Goal: Task Accomplishment & Management: Use online tool/utility

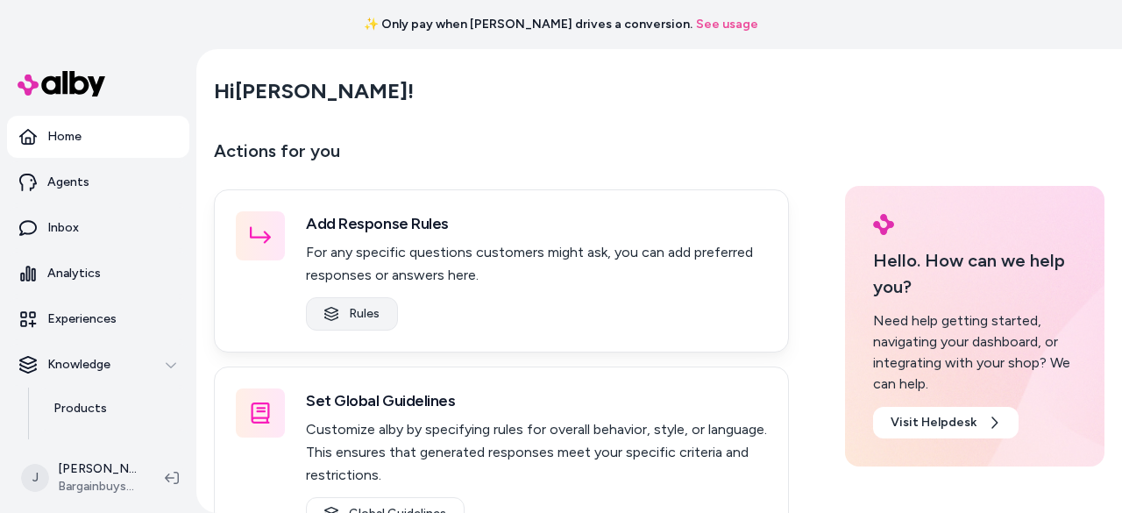
click at [384, 314] on link "Rules" at bounding box center [352, 313] width 92 height 33
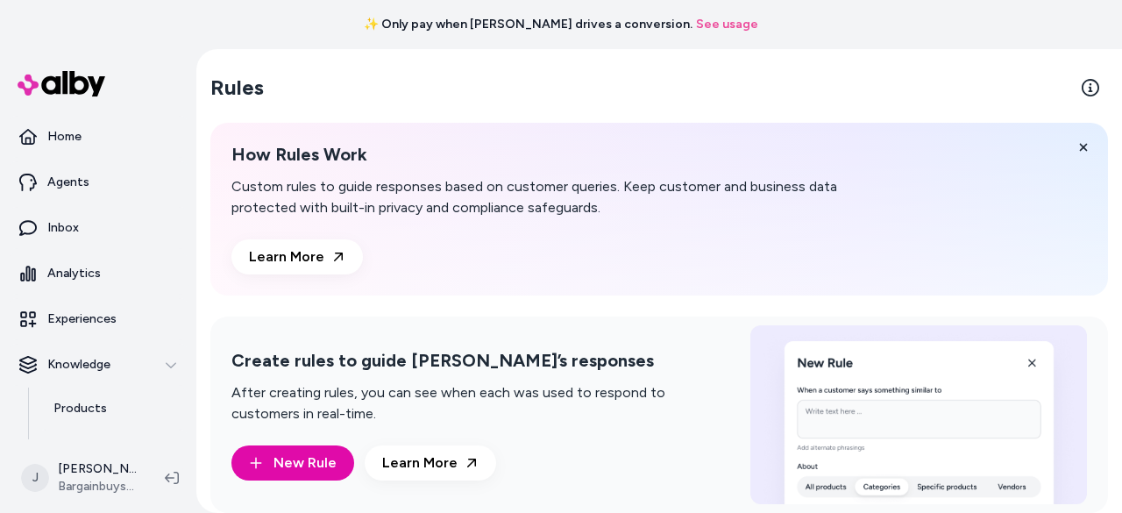
scroll to position [14, 0]
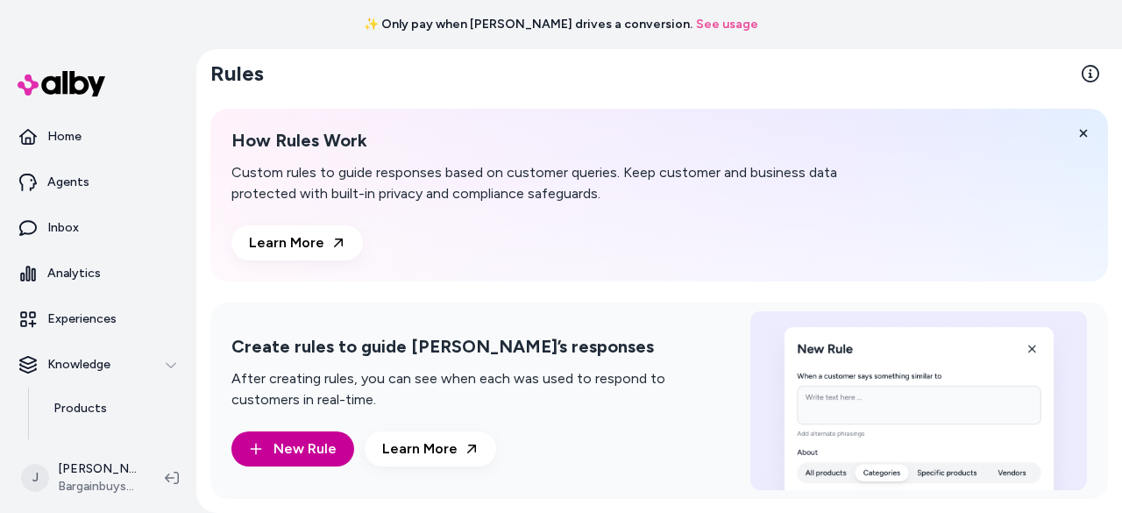
click at [314, 439] on span "New Rule" at bounding box center [304, 448] width 63 height 21
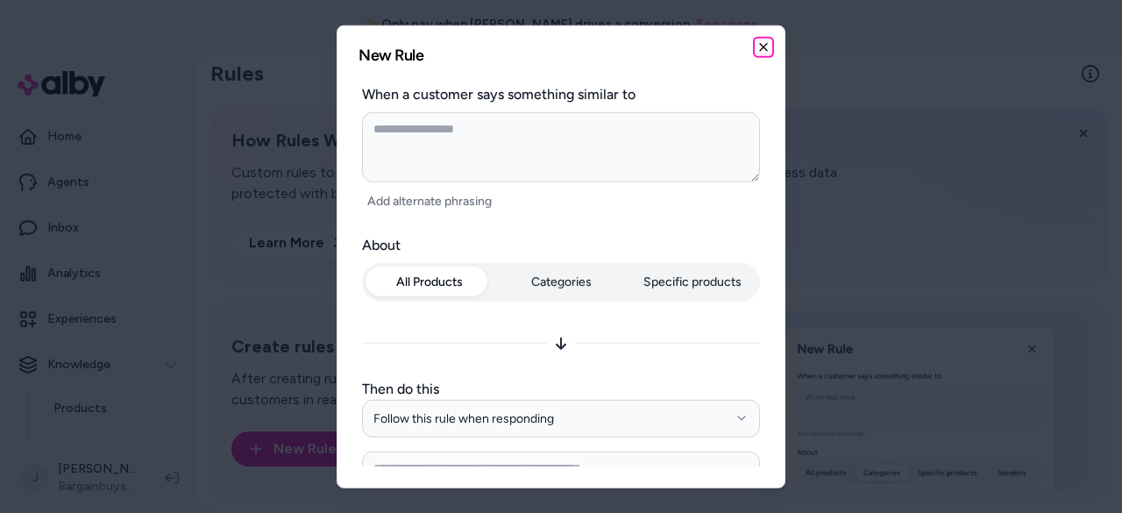
click at [762, 42] on icon "button" at bounding box center [763, 46] width 14 height 14
type textarea "*"
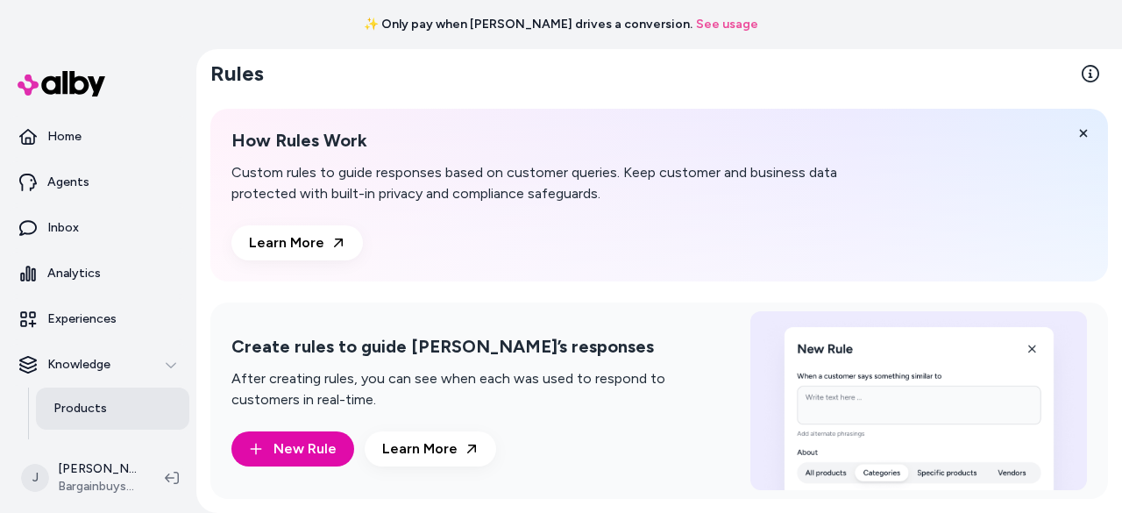
click at [114, 397] on link "Products" at bounding box center [112, 408] width 153 height 42
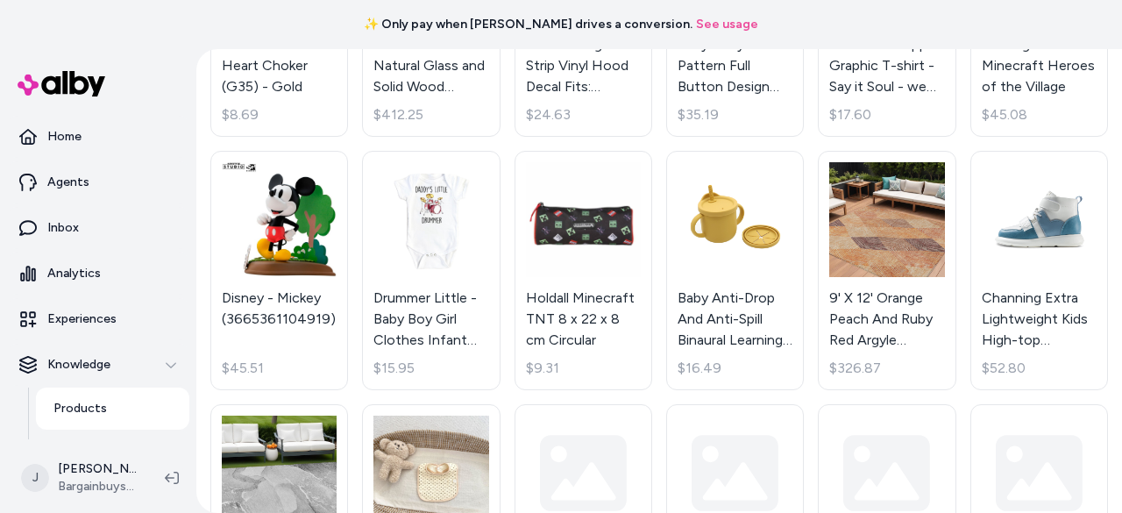
scroll to position [549, 0]
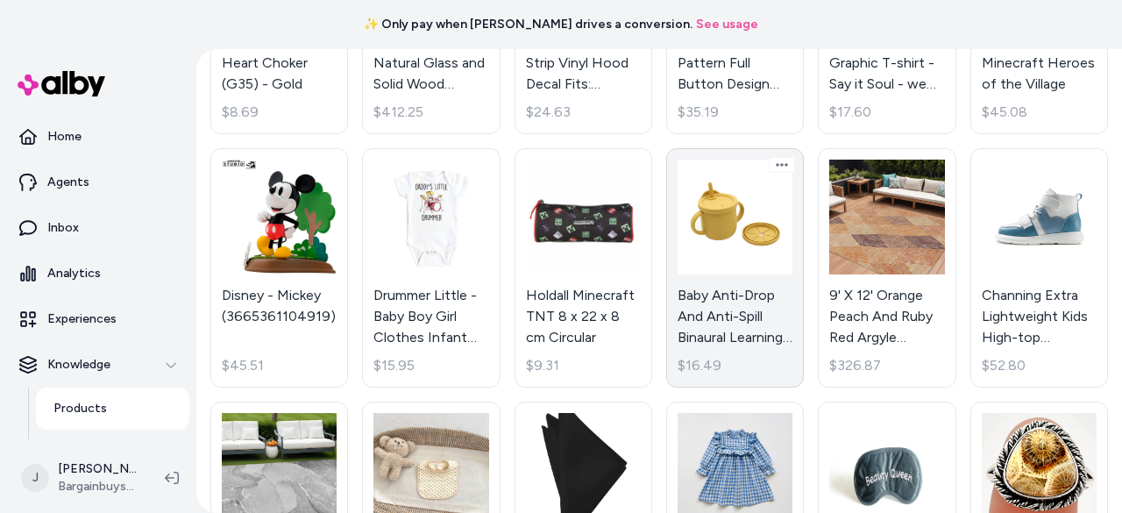
click at [745, 264] on link "Baby Anti-Drop And Anti-Spill Binaural Learning Drinking Cup silicone - Average…" at bounding box center [735, 267] width 138 height 239
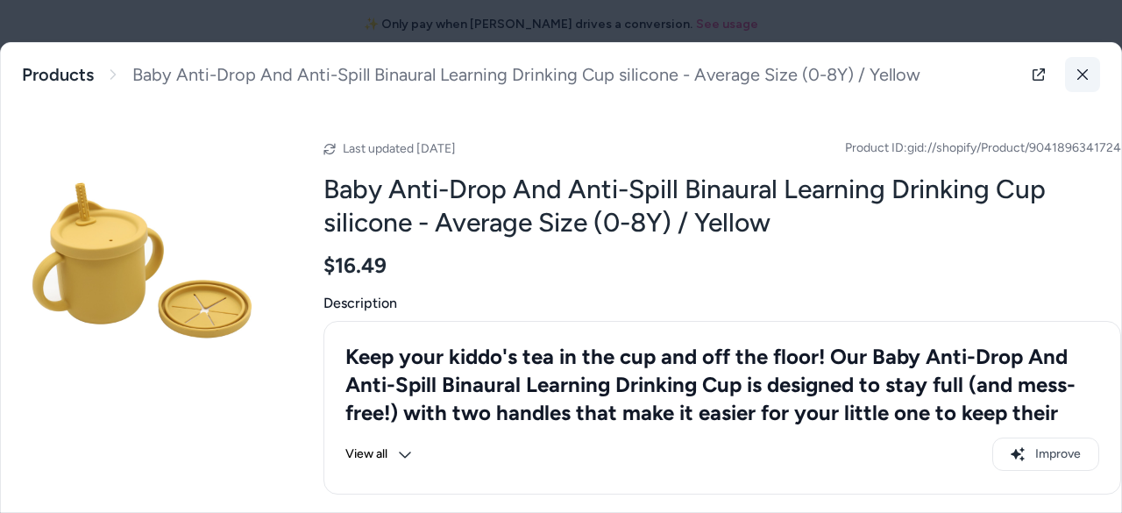
click at [1076, 78] on icon at bounding box center [1082, 74] width 12 height 12
